Goal: Transaction & Acquisition: Purchase product/service

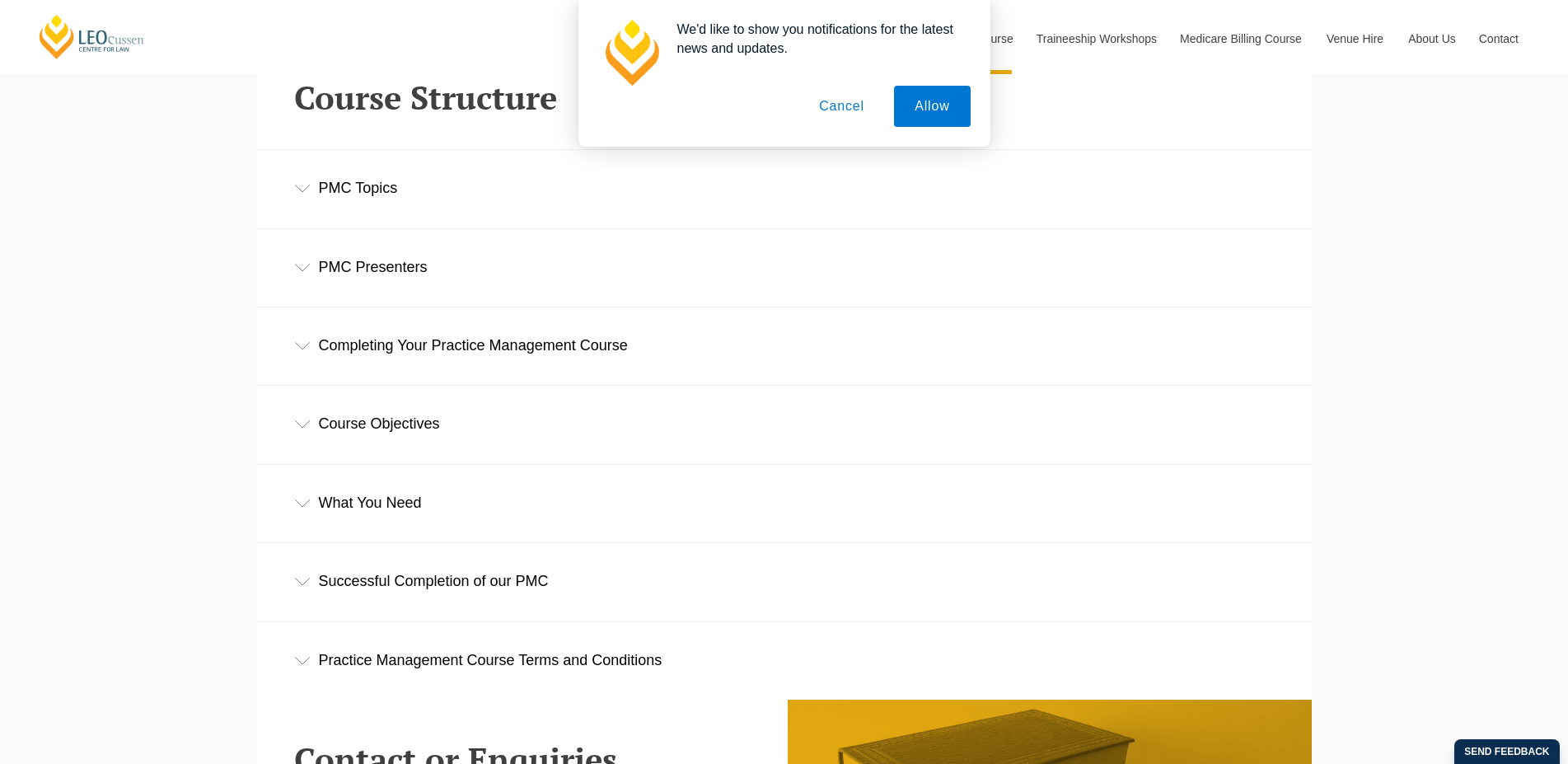
scroll to position [2774, 0]
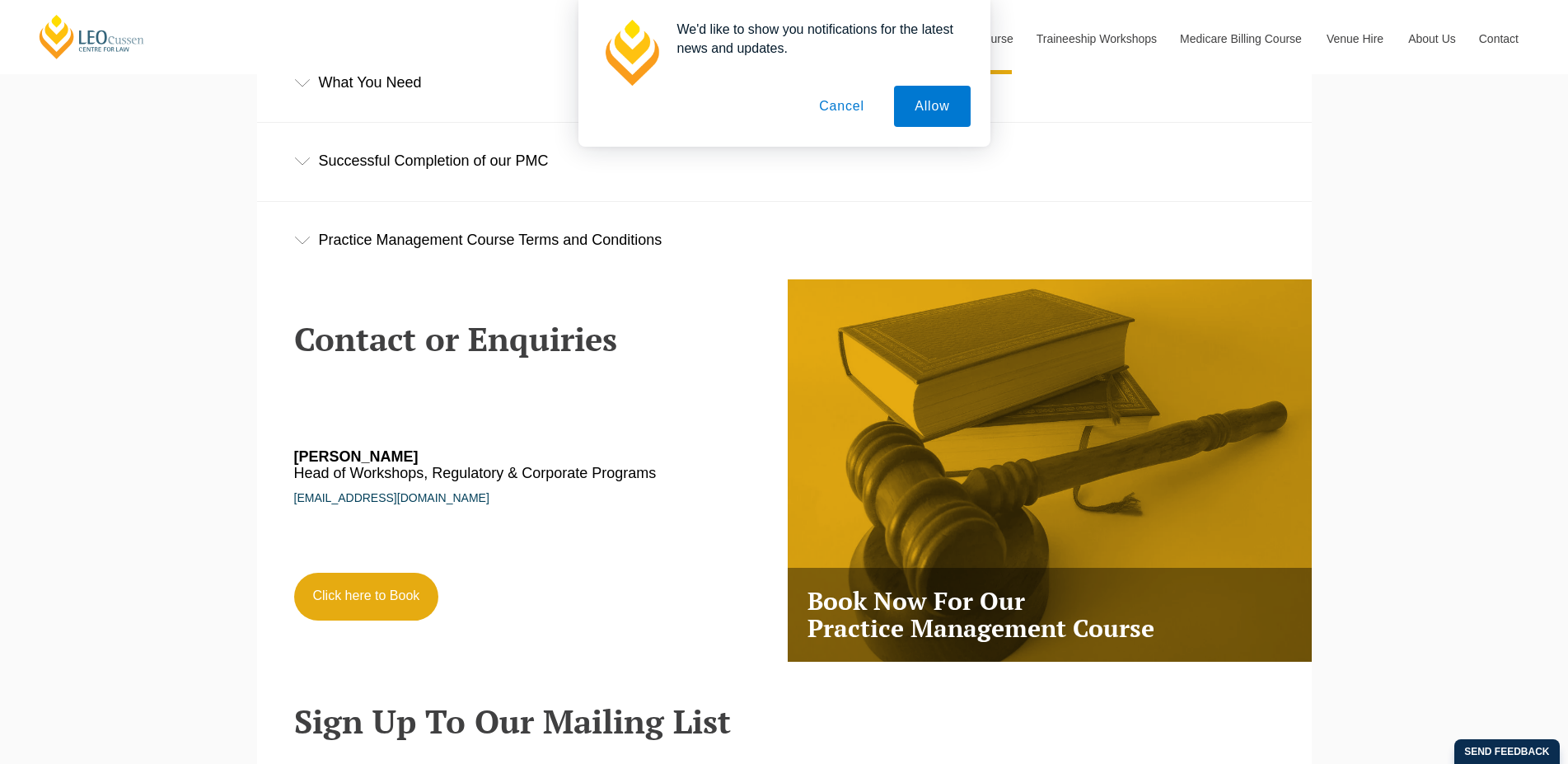
click at [831, 121] on button "Cancel" at bounding box center [842, 107] width 87 height 42
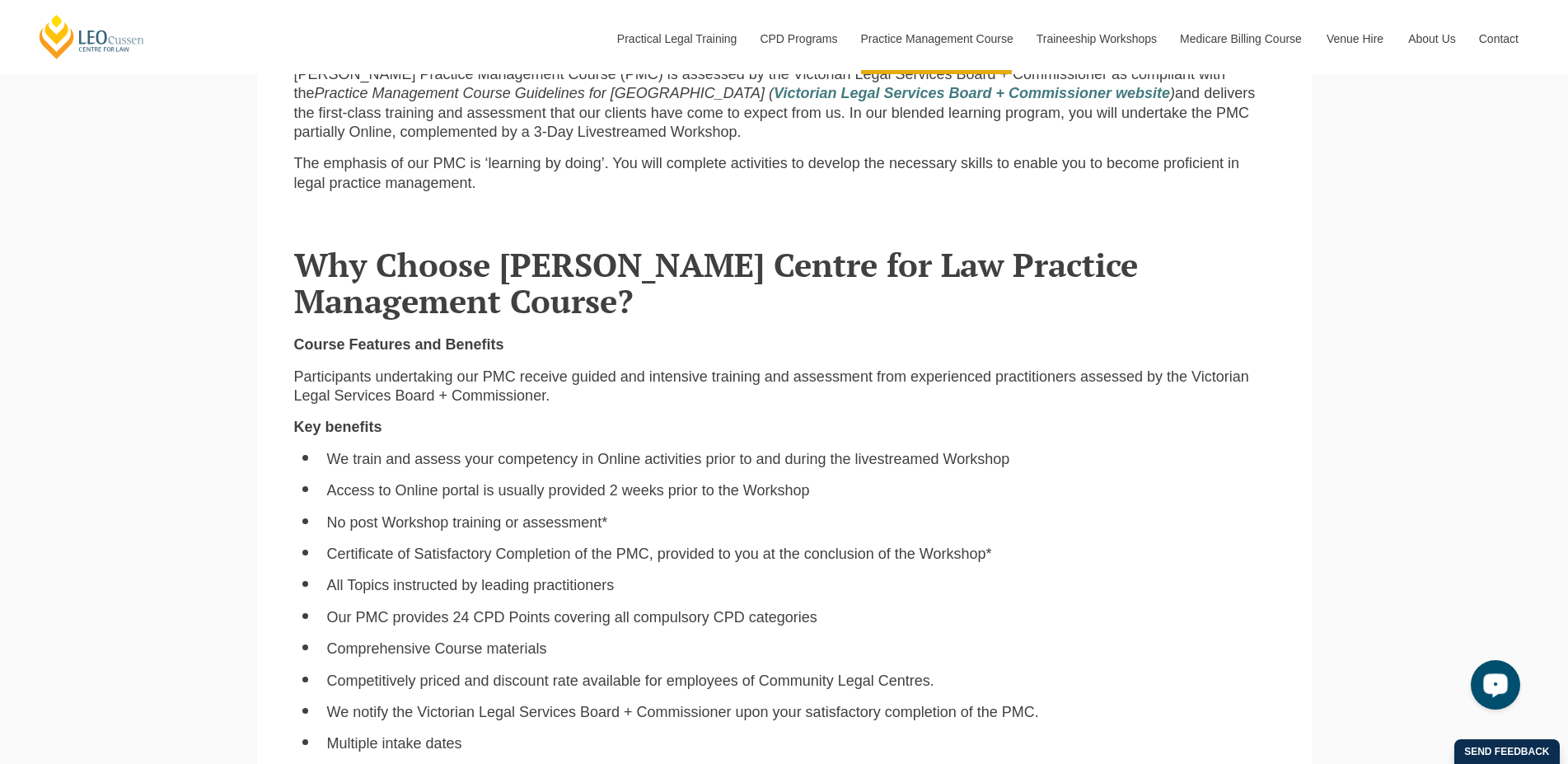
scroll to position [420, 0]
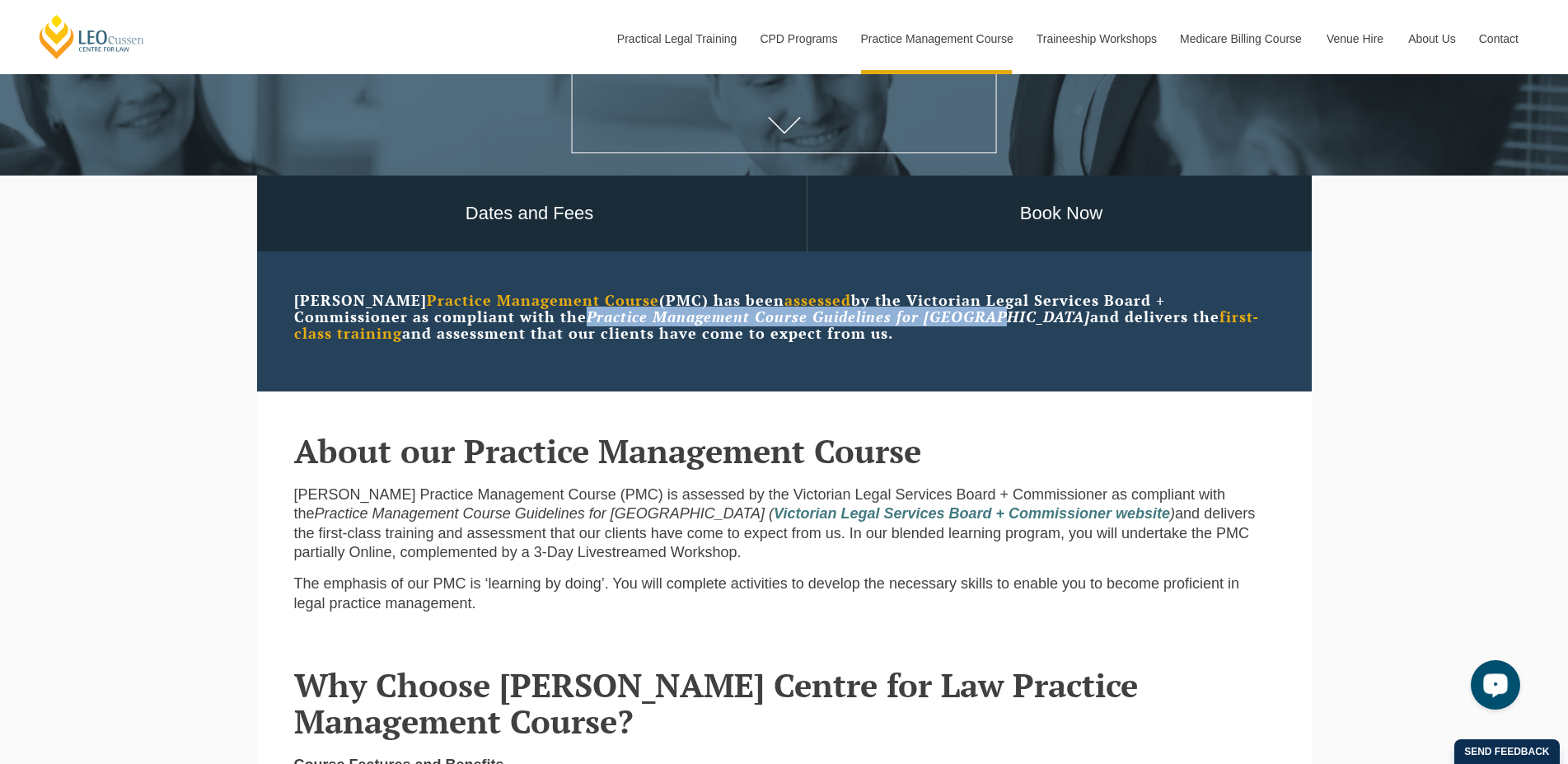
drag, startPoint x: 841, startPoint y: 325, endPoint x: 453, endPoint y: 320, distance: 388.0
click at [587, 320] on em "Practice Management Course Guidelines for [GEOGRAPHIC_DATA]" at bounding box center [838, 316] width 504 height 20
copy em "Practice Management Course Guidelines for [GEOGRAPHIC_DATA]"
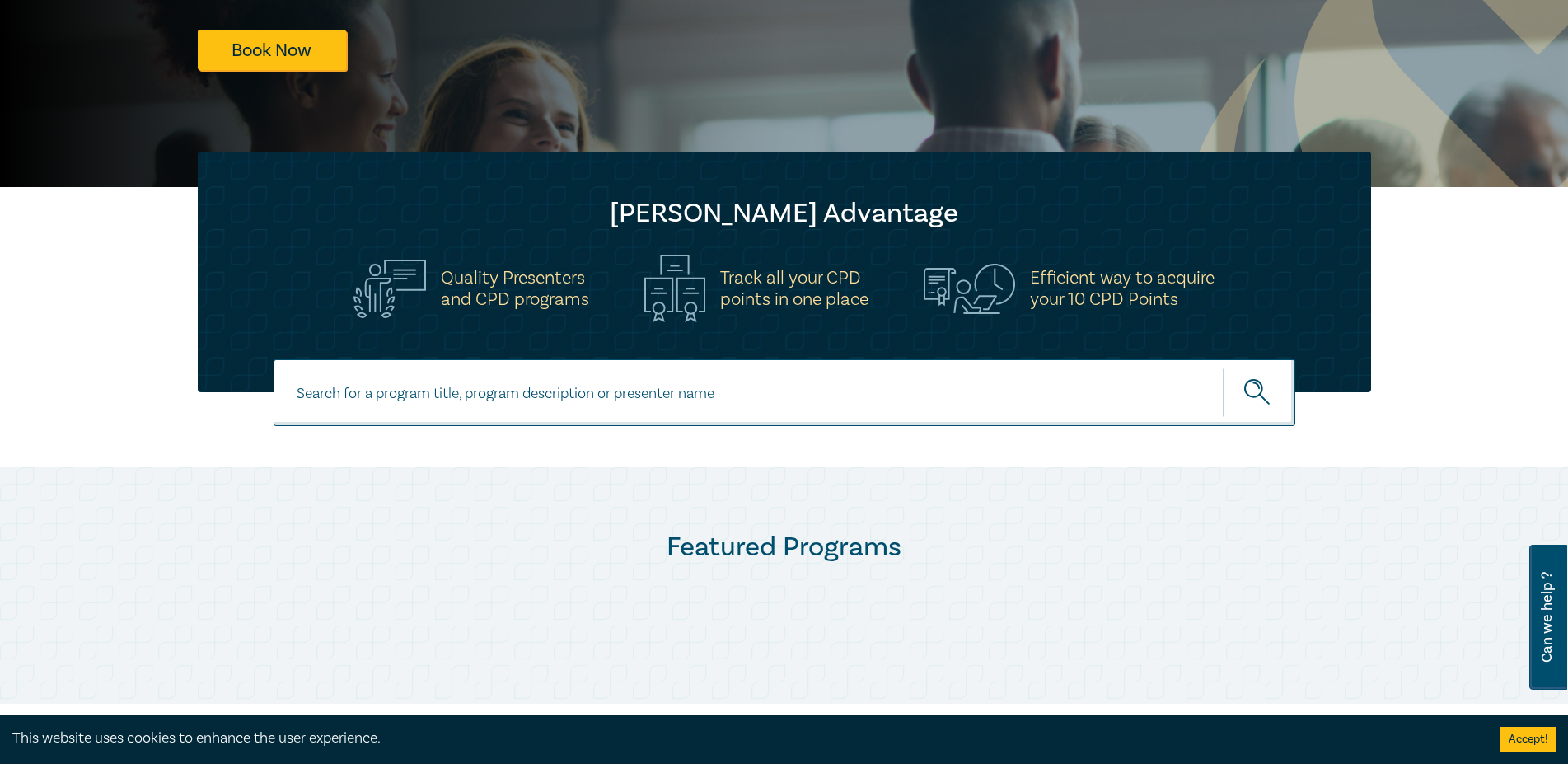
scroll to position [757, 0]
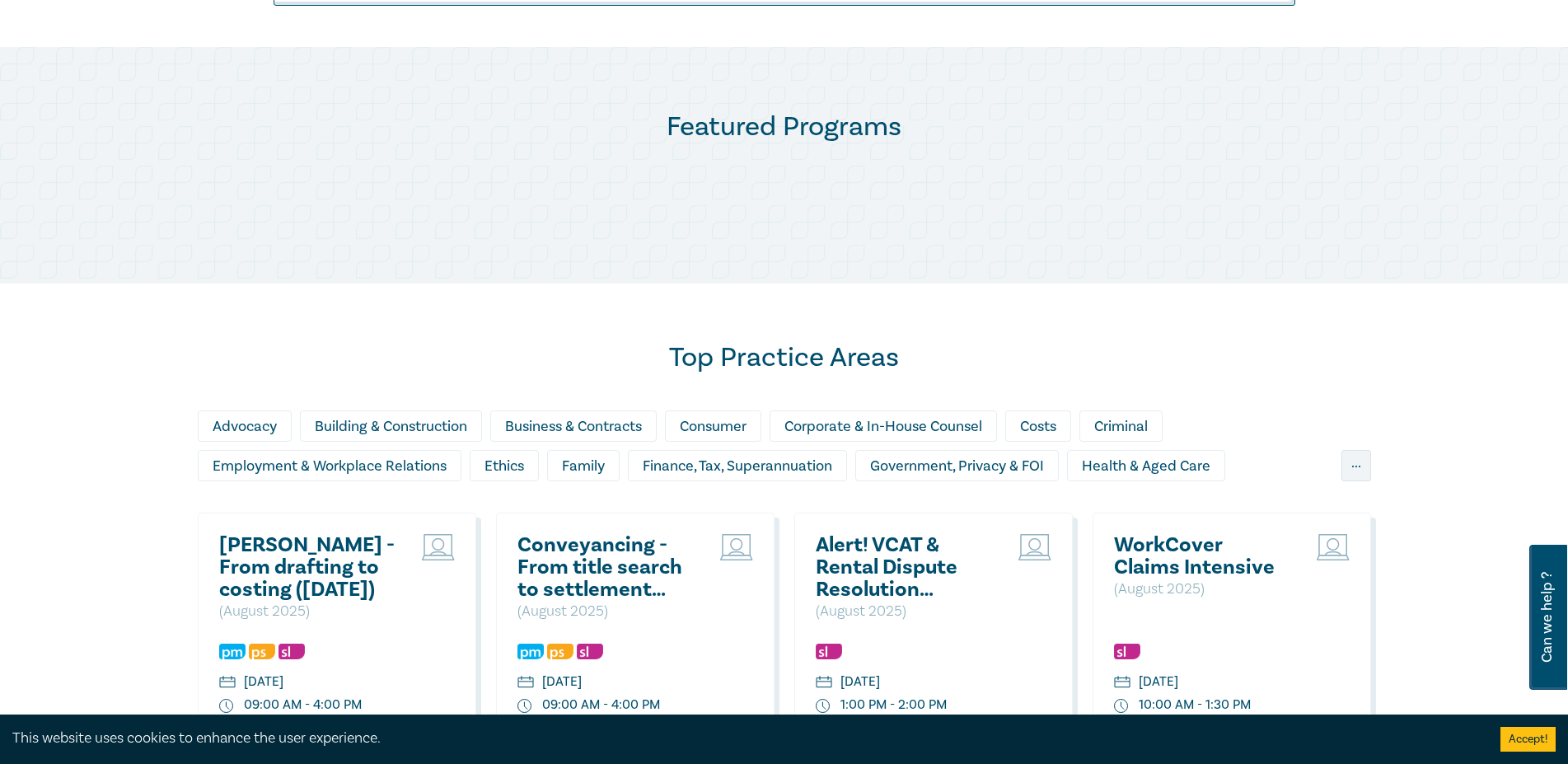
click at [1337, 464] on div "Advocacy Building & Construction Business & Contracts Consumer Corporate & In-H…" at bounding box center [785, 449] width 1174 height 79
click at [1353, 464] on div "..." at bounding box center [1357, 466] width 30 height 32
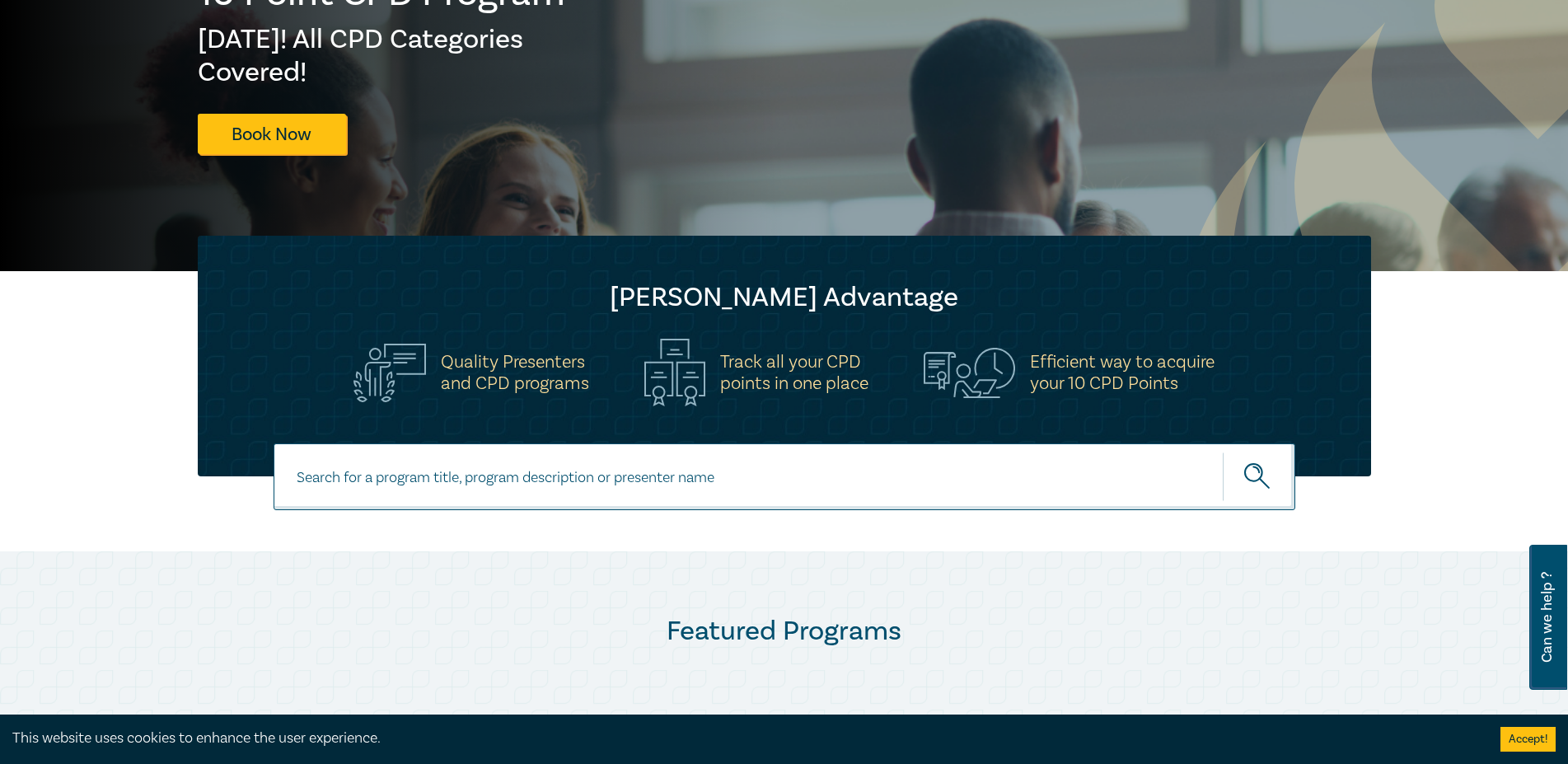
scroll to position [0, 0]
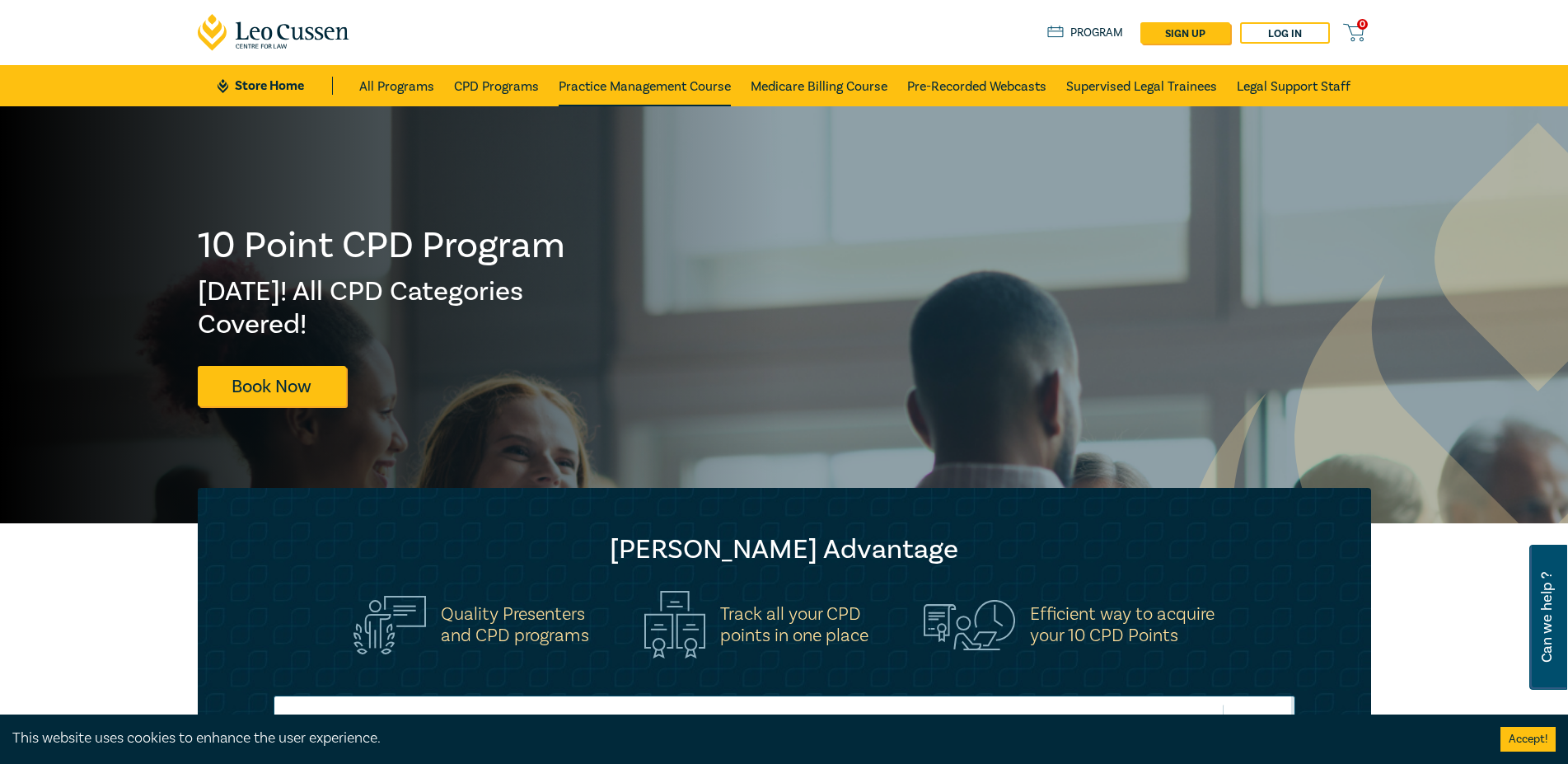
click at [665, 72] on link "Practice Management Course" at bounding box center [644, 86] width 172 height 42
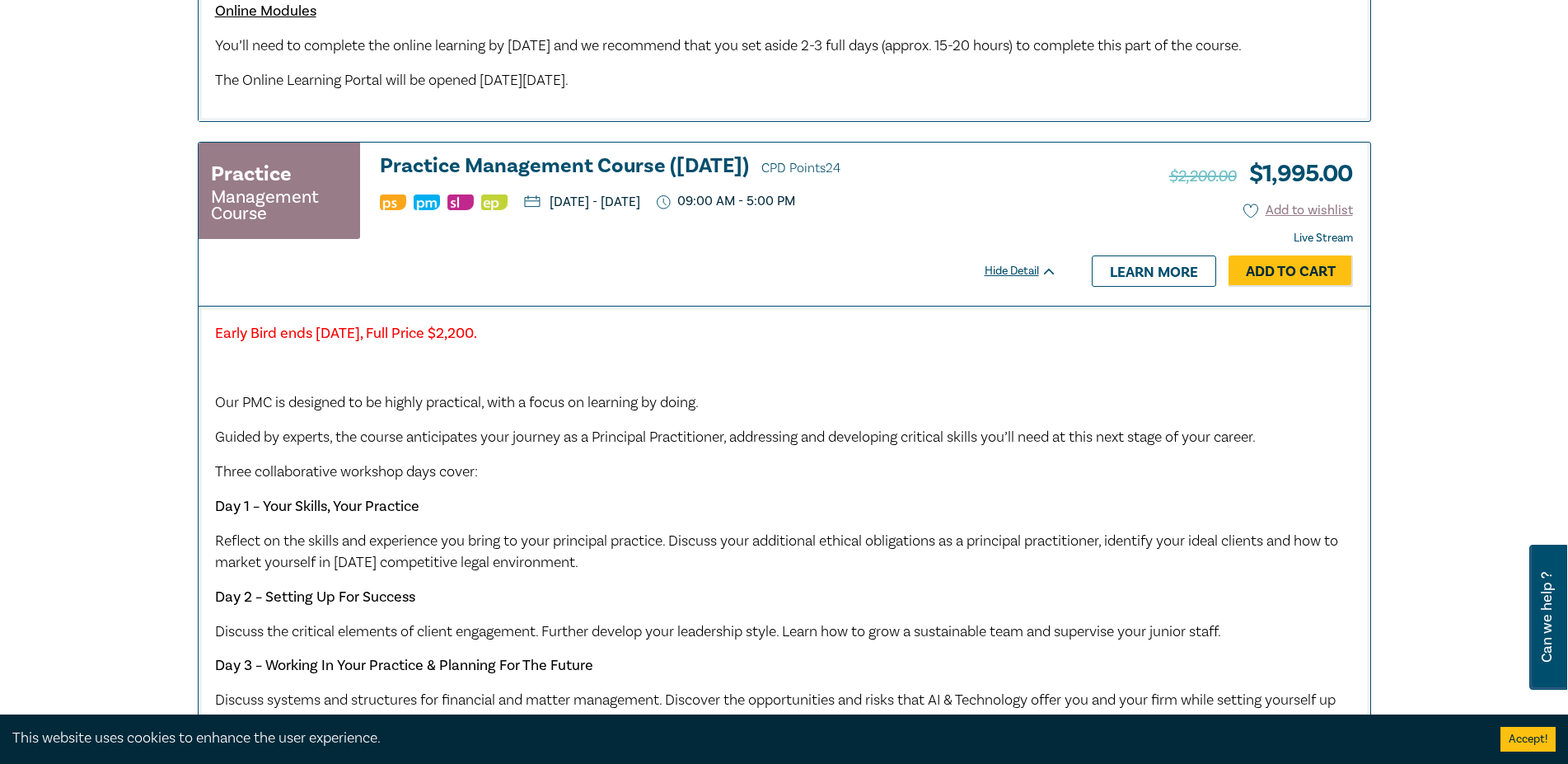
scroll to position [1429, 0]
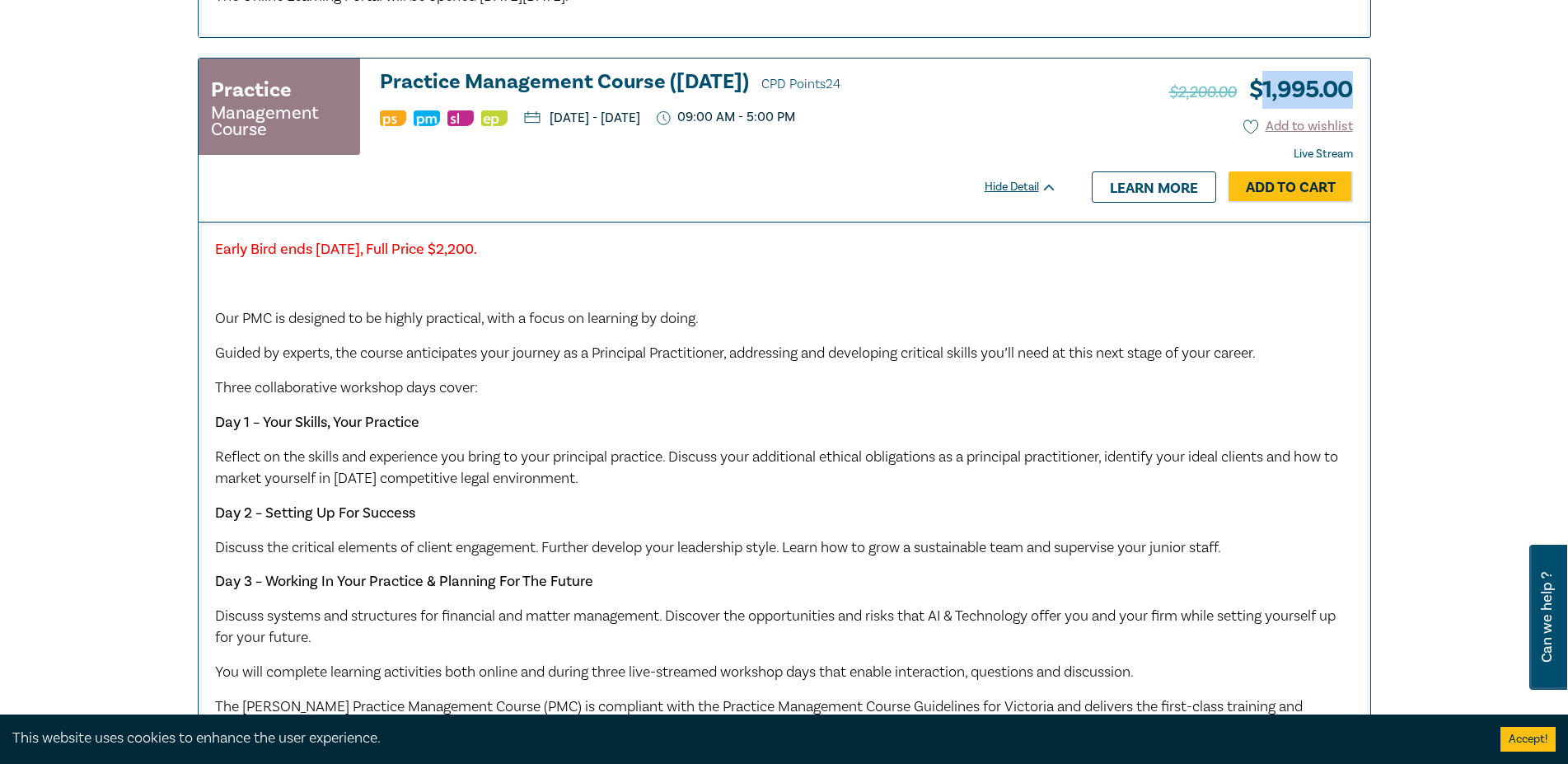
drag, startPoint x: 1313, startPoint y: 116, endPoint x: 1258, endPoint y: 127, distance: 56.1
click at [1258, 127] on div "$2,200.00 $ 1,995.00 Add to wishlist Live Stream Hide Detail Learn more Add to …" at bounding box center [1222, 140] width 296 height 163
